Goal: Task Accomplishment & Management: Use online tool/utility

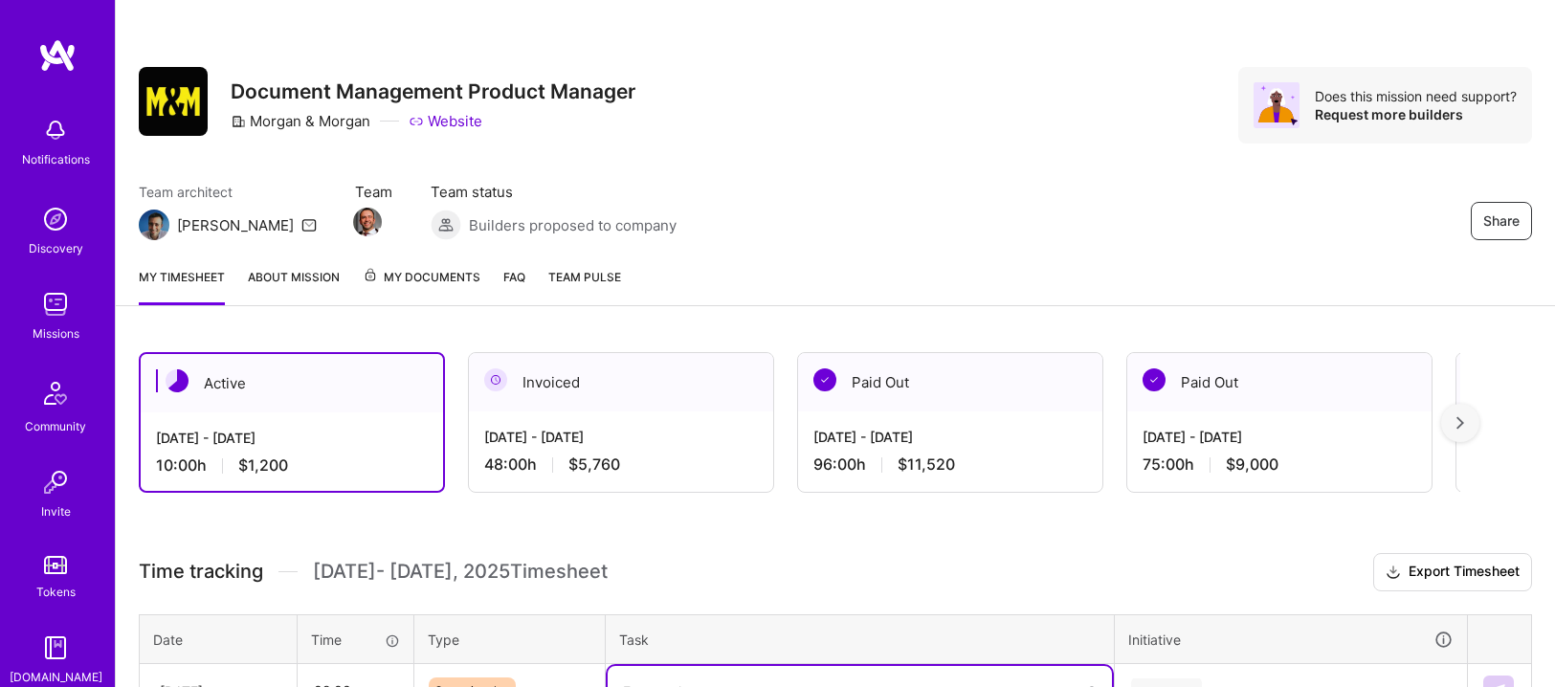
scroll to position [444, 0]
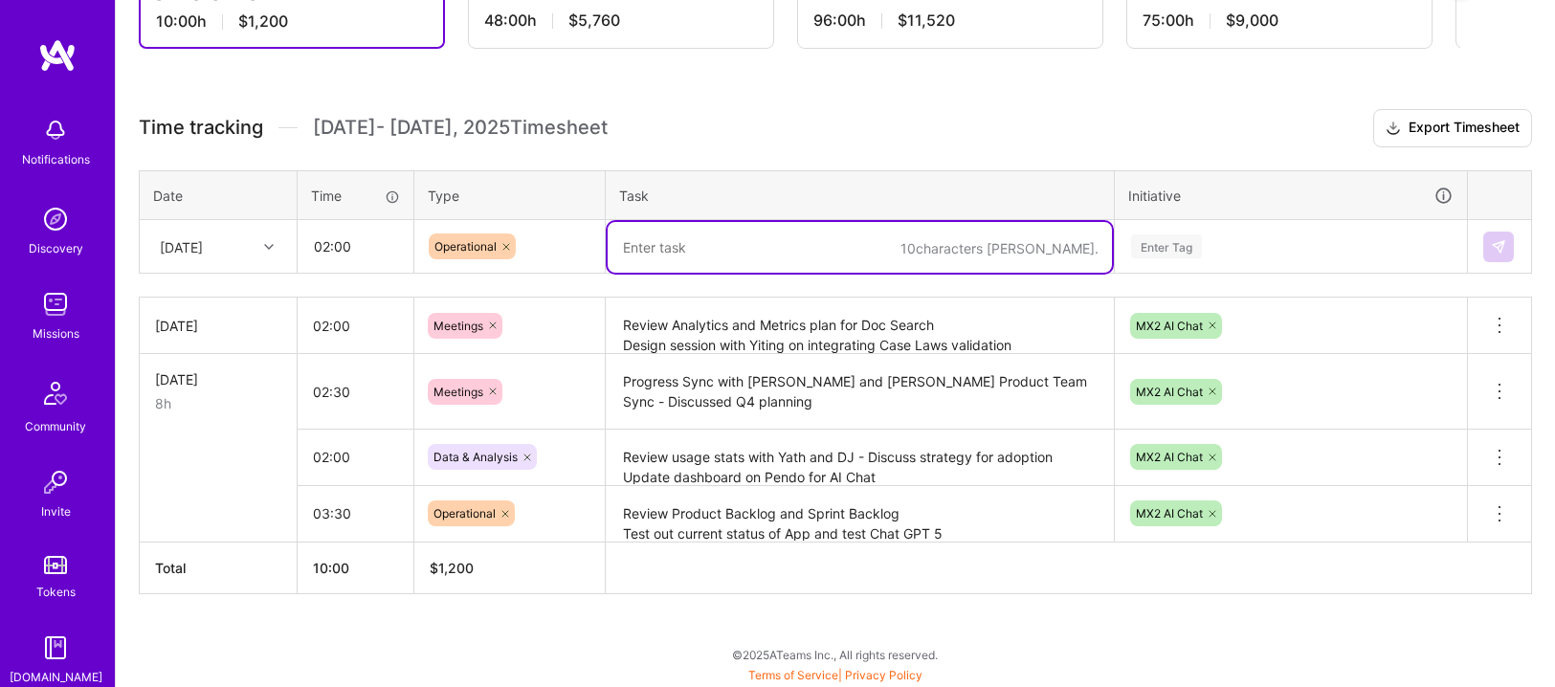
click at [709, 245] on textarea at bounding box center [860, 247] width 504 height 51
click at [646, 256] on textarea at bounding box center [860, 247] width 504 height 51
type textarea "Test queries for [PERSON_NAME] on issues with Exhibits loading"
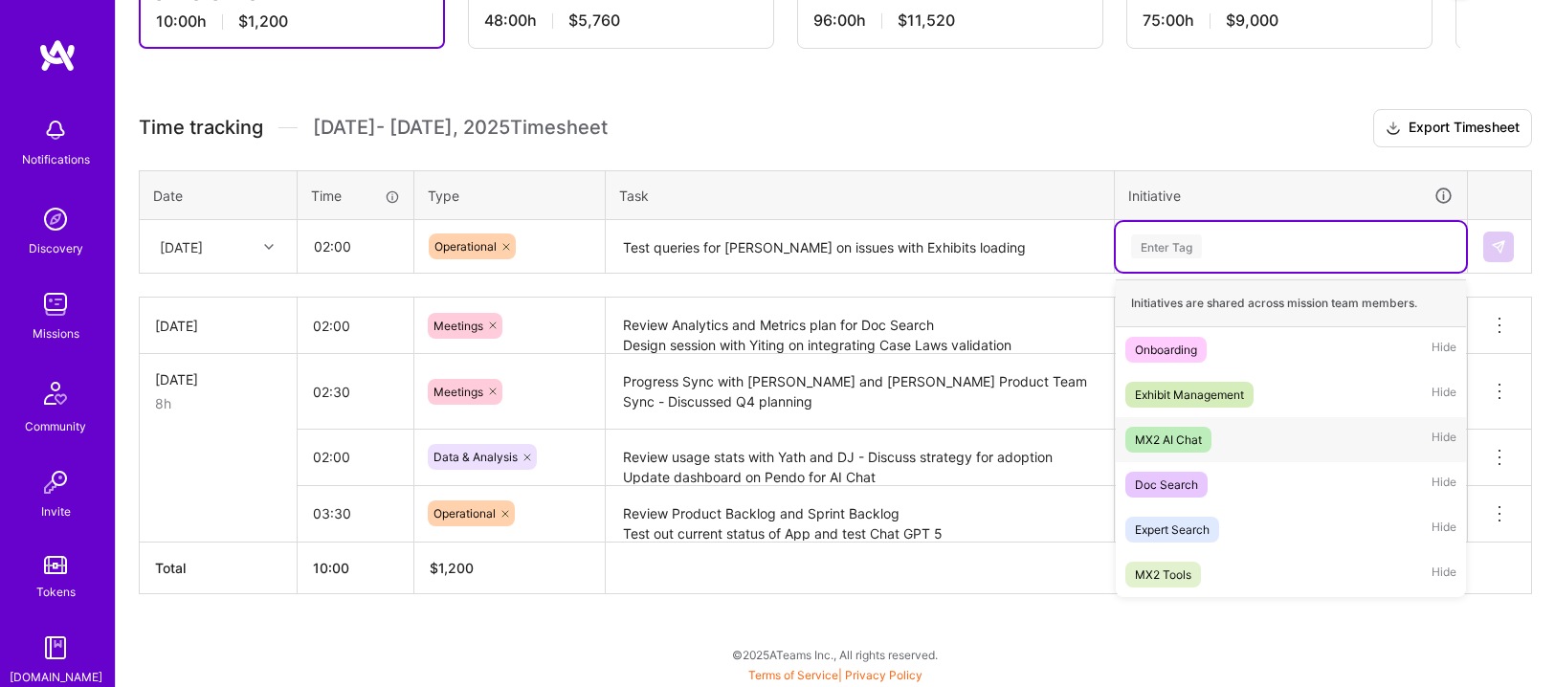
click at [1167, 434] on div "MX2 AI Chat" at bounding box center [1168, 440] width 67 height 20
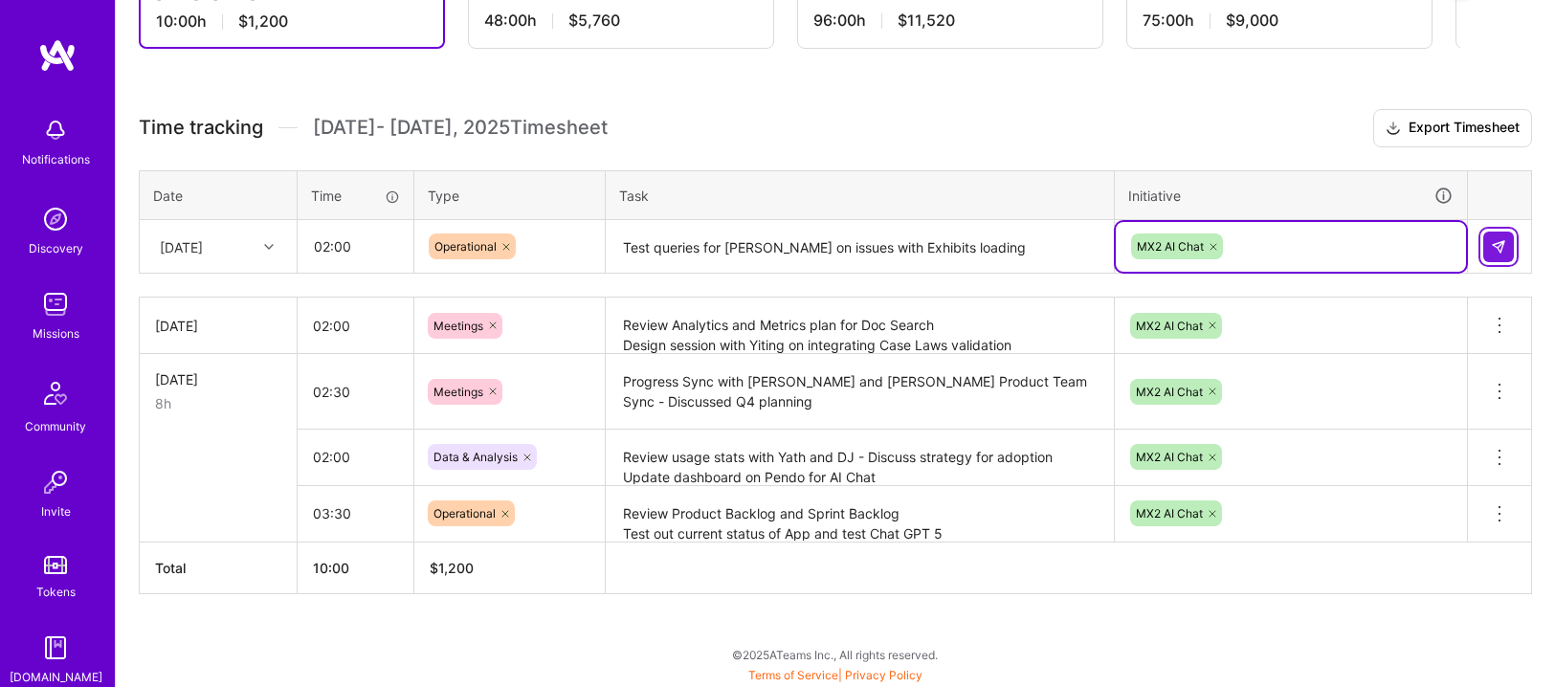
click at [1503, 244] on img at bounding box center [1498, 246] width 15 height 15
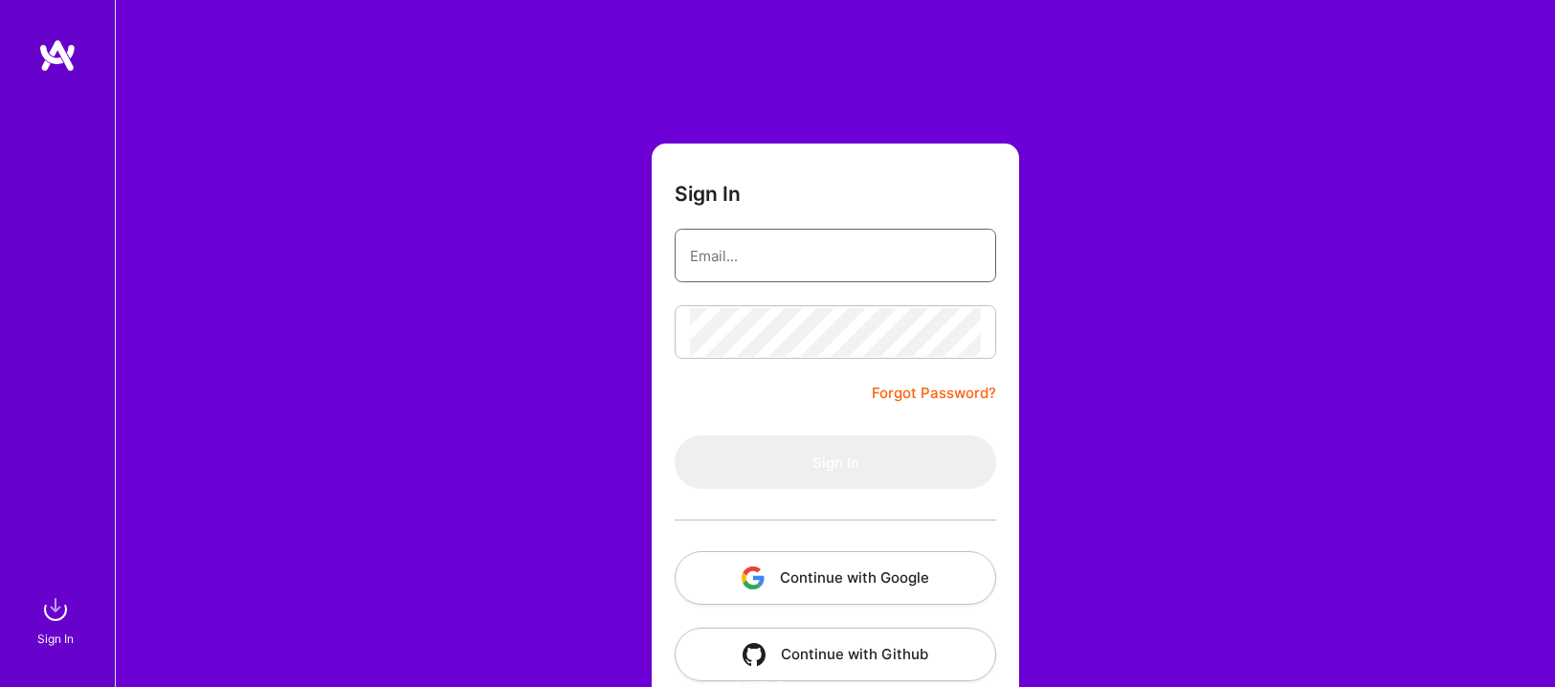
type input "[EMAIL_ADDRESS][DOMAIN_NAME]"
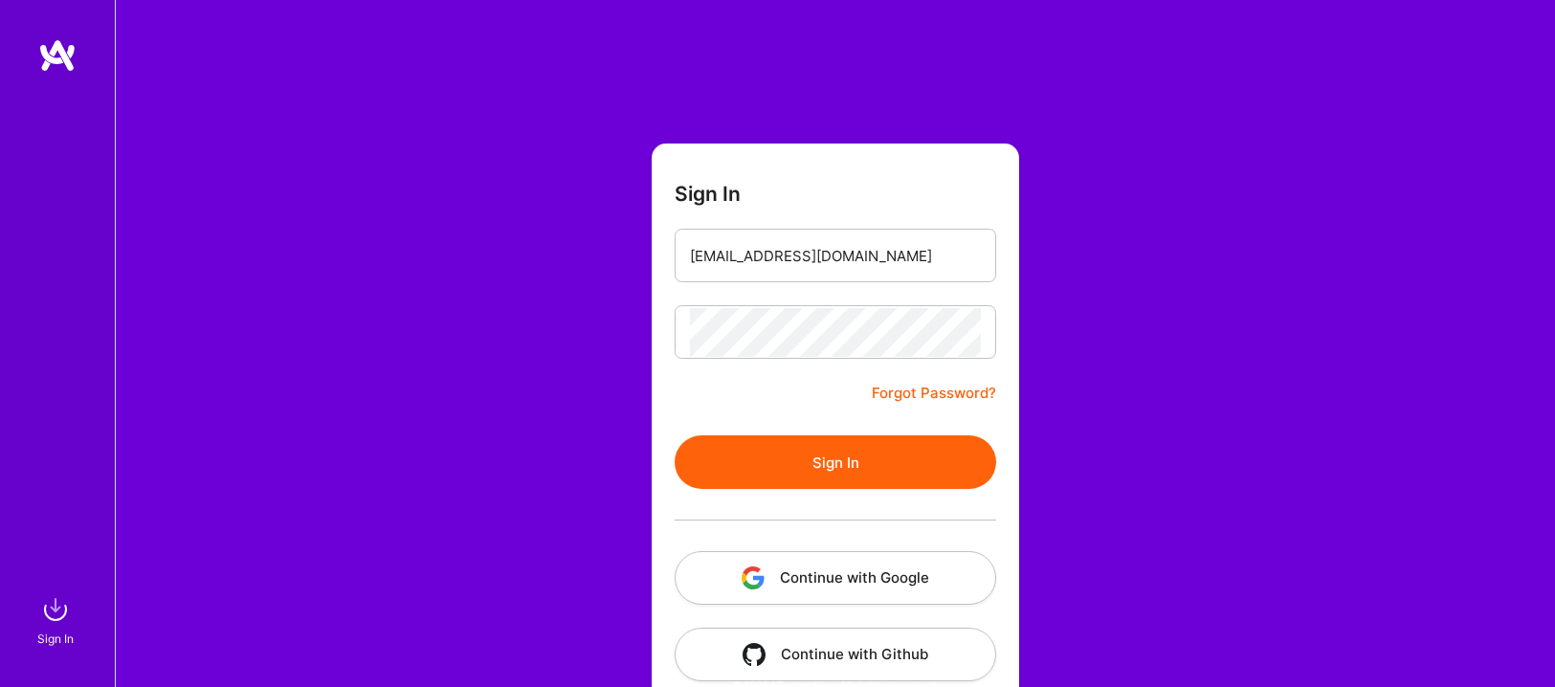
click at [814, 459] on button "Sign In" at bounding box center [836, 462] width 322 height 54
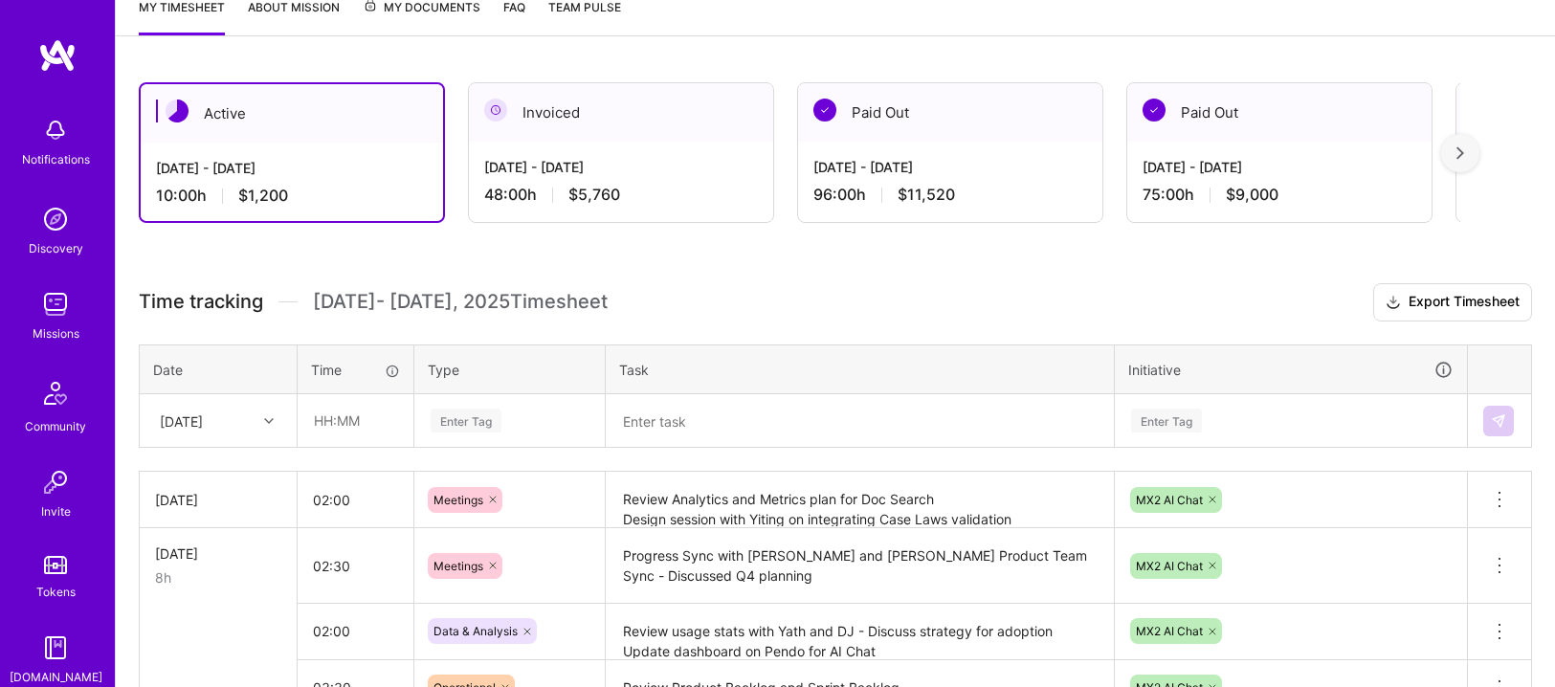
scroll to position [271, 0]
click at [692, 412] on textarea at bounding box center [860, 420] width 504 height 50
